Goal: Information Seeking & Learning: Learn about a topic

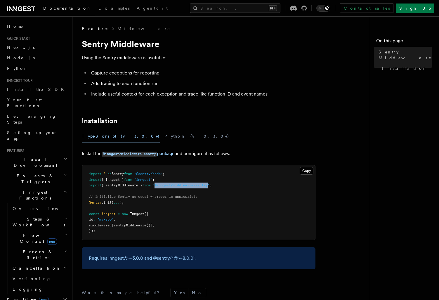
drag, startPoint x: 160, startPoint y: 186, endPoint x: 215, endPoint y: 185, distance: 54.6
click at [210, 185] on span ""@inngest/middleware-sentry"" at bounding box center [180, 185] width 57 height 4
copy span "@inngest/middleware-sentry"
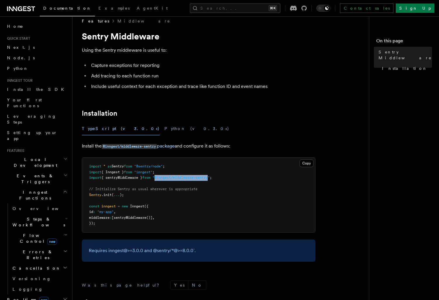
scroll to position [80, 0]
